Goal: Transaction & Acquisition: Download file/media

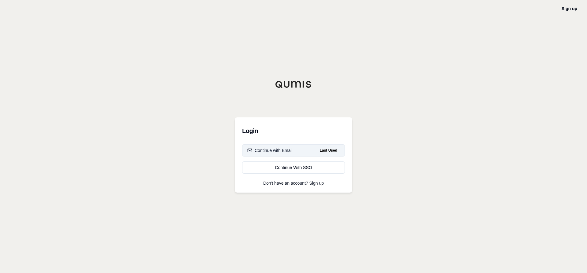
click at [288, 150] on div "Continue with Email" at bounding box center [269, 150] width 45 height 6
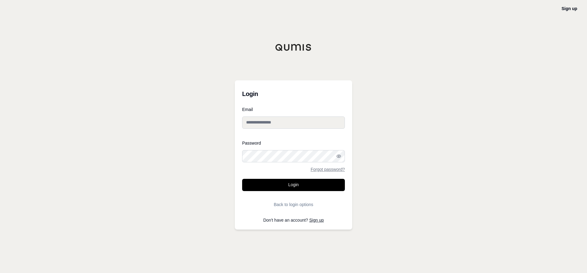
click at [286, 121] on input "Email" at bounding box center [293, 123] width 103 height 12
type input "**********"
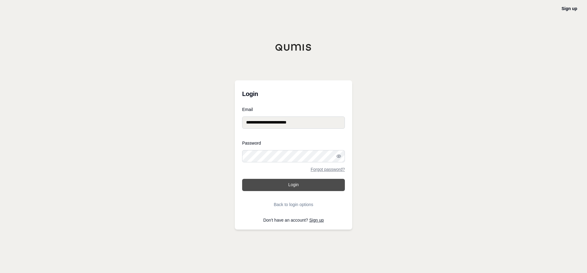
click at [288, 186] on button "Login" at bounding box center [293, 185] width 103 height 12
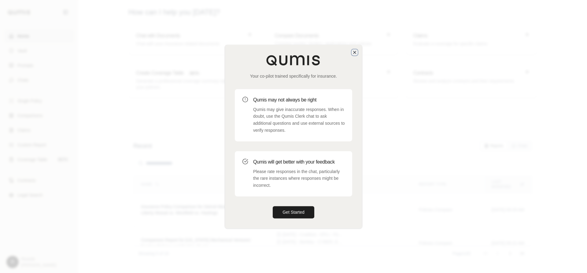
click at [355, 53] on icon "button" at bounding box center [355, 52] width 2 height 2
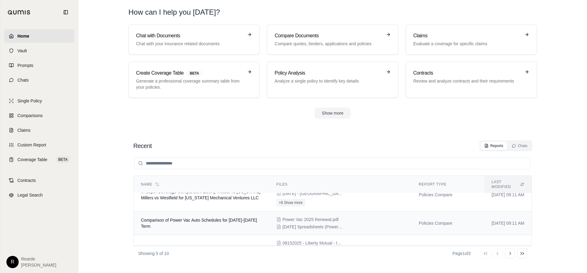
scroll to position [92, 0]
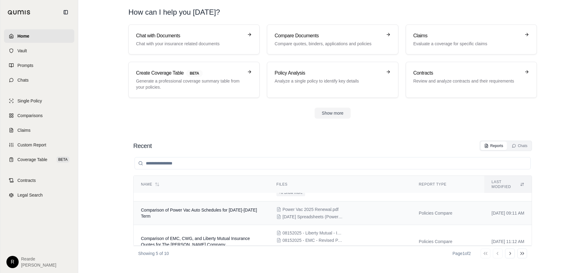
click at [181, 211] on td "Comparison of Power Vac Auto Schedules for [DATE]-[DATE] Term" at bounding box center [202, 214] width 136 height 24
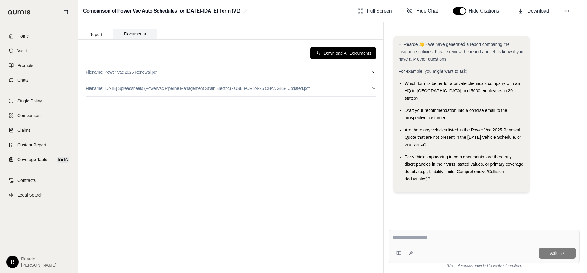
click at [130, 36] on button "Documents" at bounding box center [135, 34] width 44 height 10
click at [373, 87] on icon "button" at bounding box center [373, 88] width 5 height 5
click at [146, 86] on p "Filename: [DATE] Spreadsheets (PowerVac Pipeline Management Strain Electric) - …" at bounding box center [198, 88] width 224 height 6
click at [300, 90] on p "Filename: [DATE] Spreadsheets (PowerVac Pipeline Management Strain Electric) - …" at bounding box center [198, 88] width 224 height 6
click at [346, 102] on icon "Download" at bounding box center [348, 101] width 5 height 5
